Goal: Entertainment & Leisure: Consume media (video, audio)

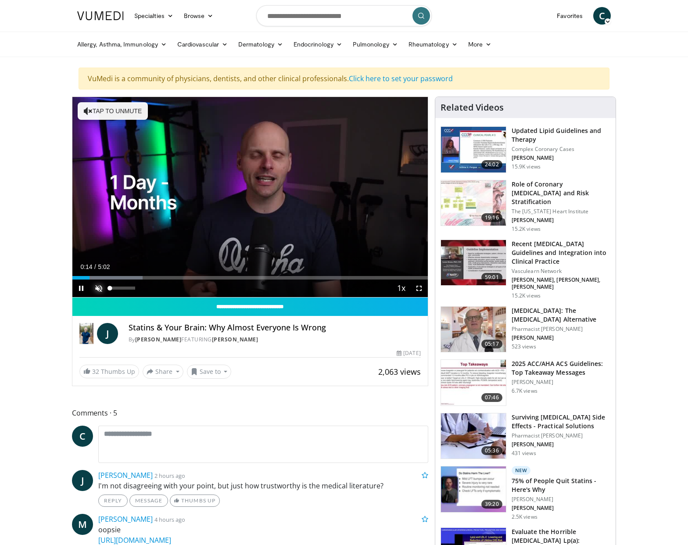
click at [99, 286] on span "Video Player" at bounding box center [99, 288] width 18 height 18
